Goal: Check status

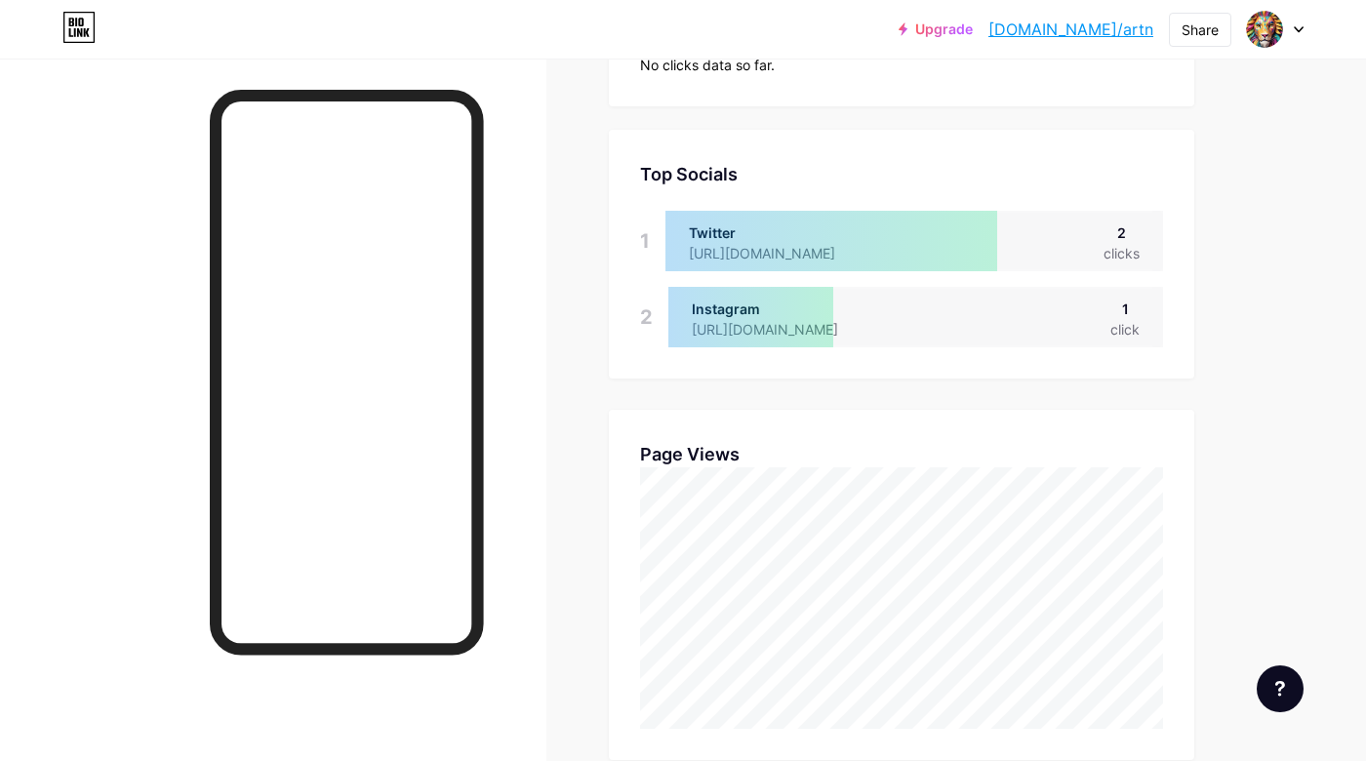
scroll to position [388, 0]
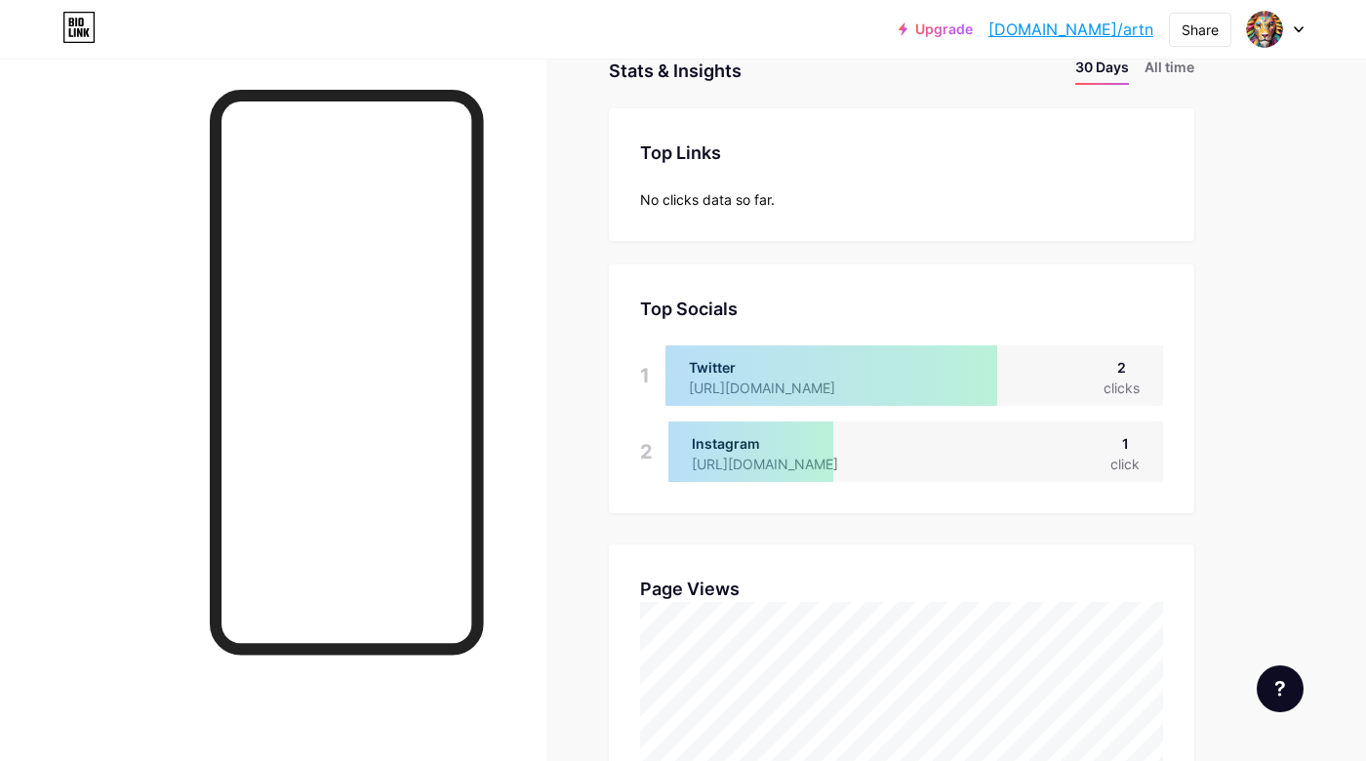
scroll to position [290, 0]
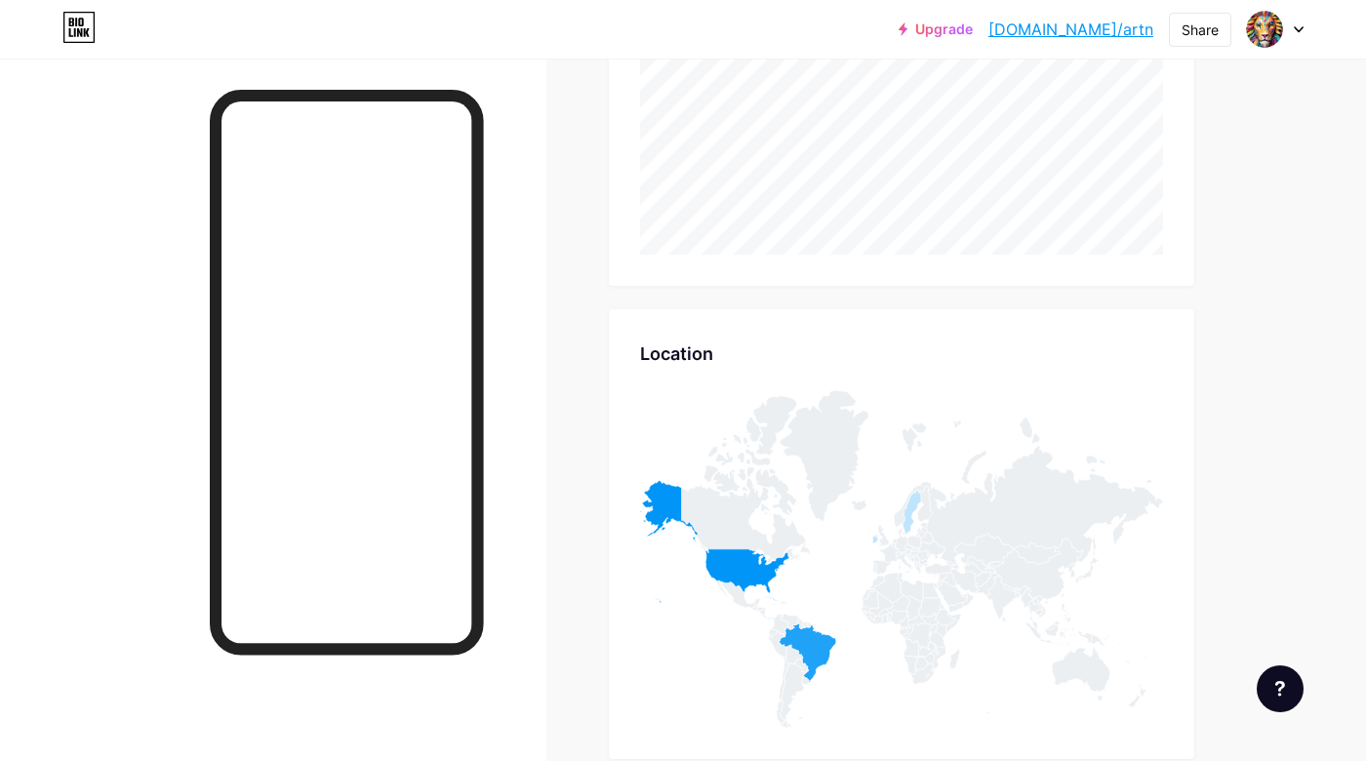
scroll to position [737, 0]
